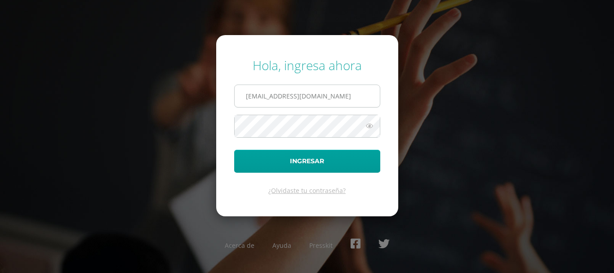
click at [323, 101] on input "kmejia@donbosco.edu.gt" at bounding box center [307, 96] width 145 height 22
type input "lgarcia@donbosco.edu.gt"
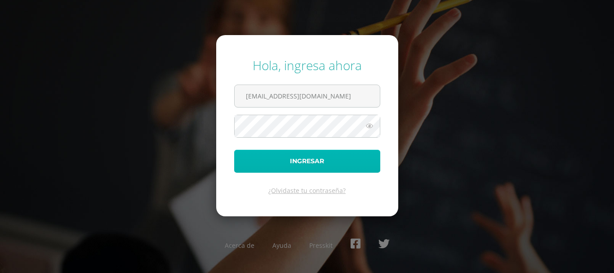
click at [317, 151] on button "Ingresar" at bounding box center [307, 161] width 146 height 23
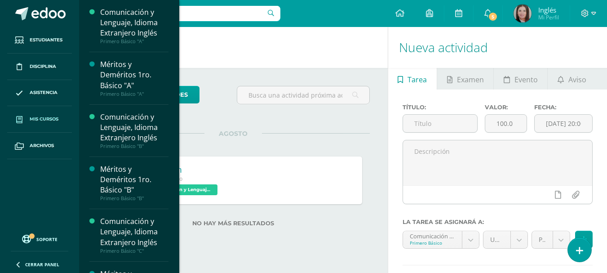
click at [47, 125] on link "Mis cursos" at bounding box center [39, 119] width 65 height 27
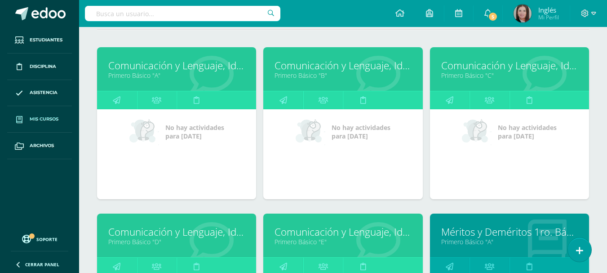
scroll to position [180, 0]
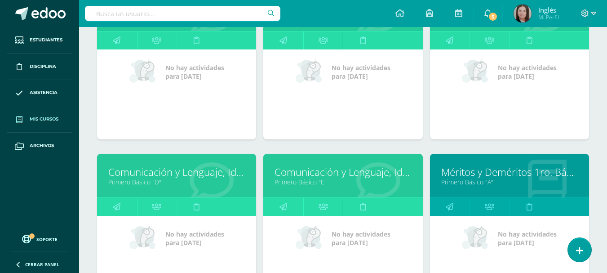
click at [217, 173] on link "Comunicación y Lenguaje, Idioma Extranjero Inglés" at bounding box center [176, 172] width 137 height 14
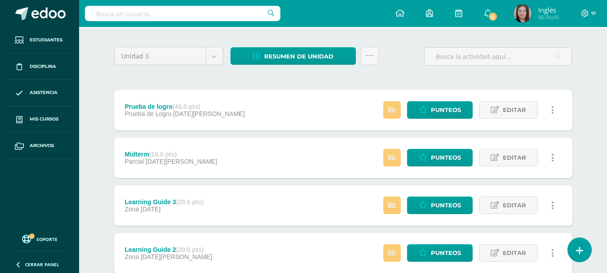
scroll to position [168, 0]
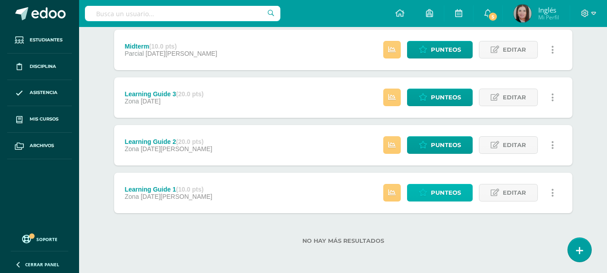
click at [447, 191] on span "Punteos" at bounding box center [446, 192] width 30 height 17
